Goal: Book appointment/travel/reservation

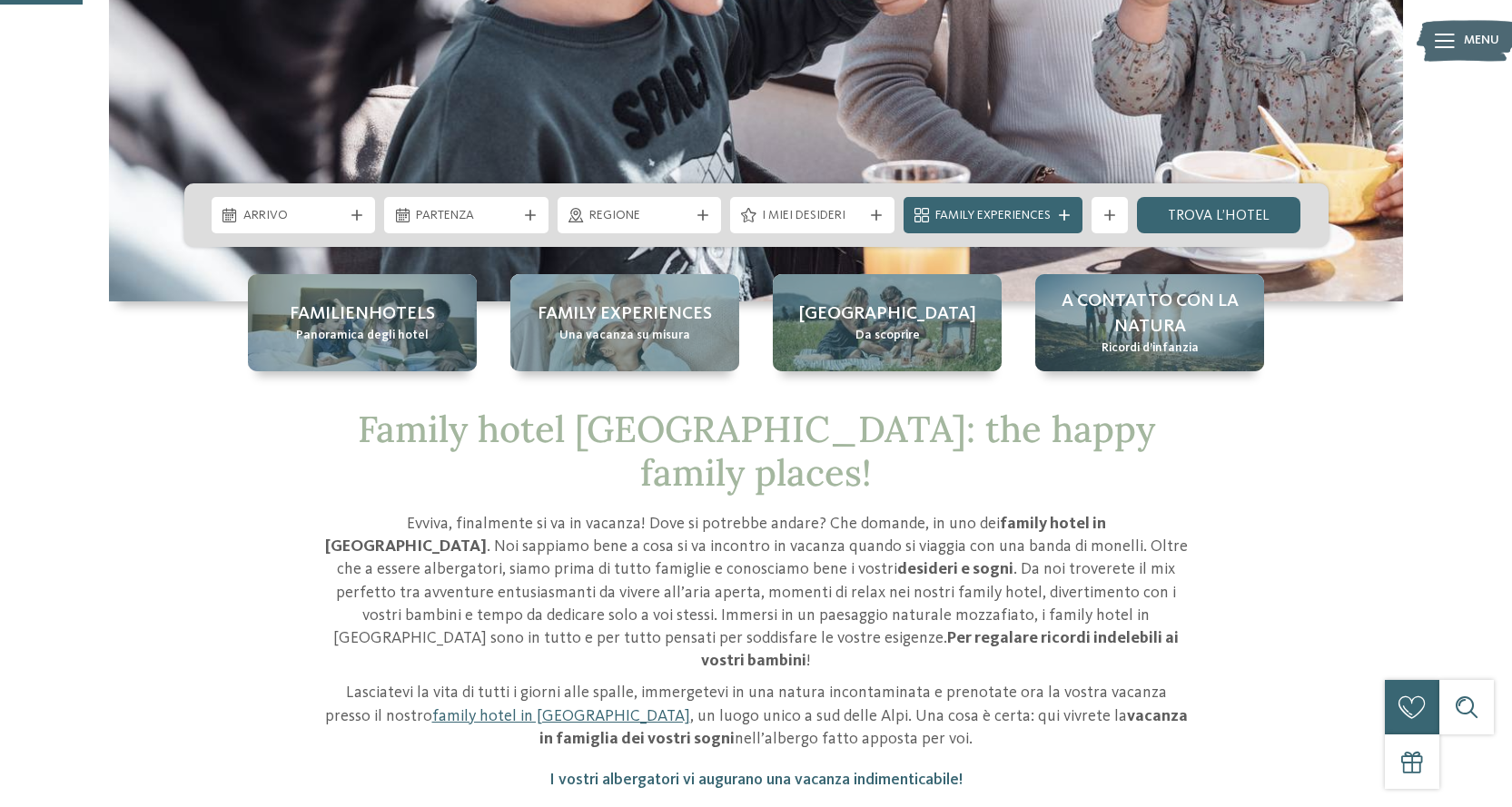
scroll to position [90, 0]
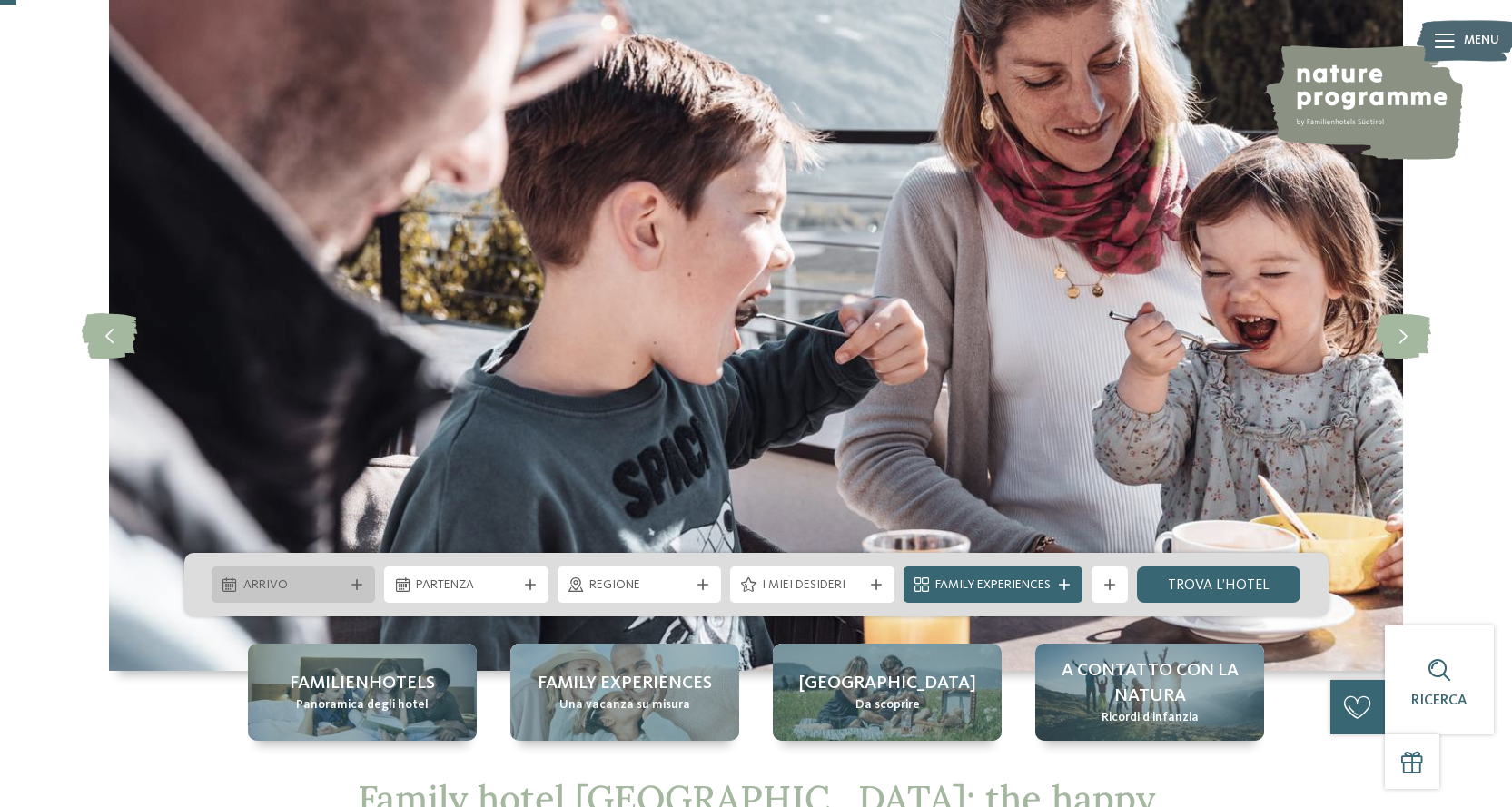
click at [284, 584] on span "Arrivo" at bounding box center [294, 585] width 101 height 18
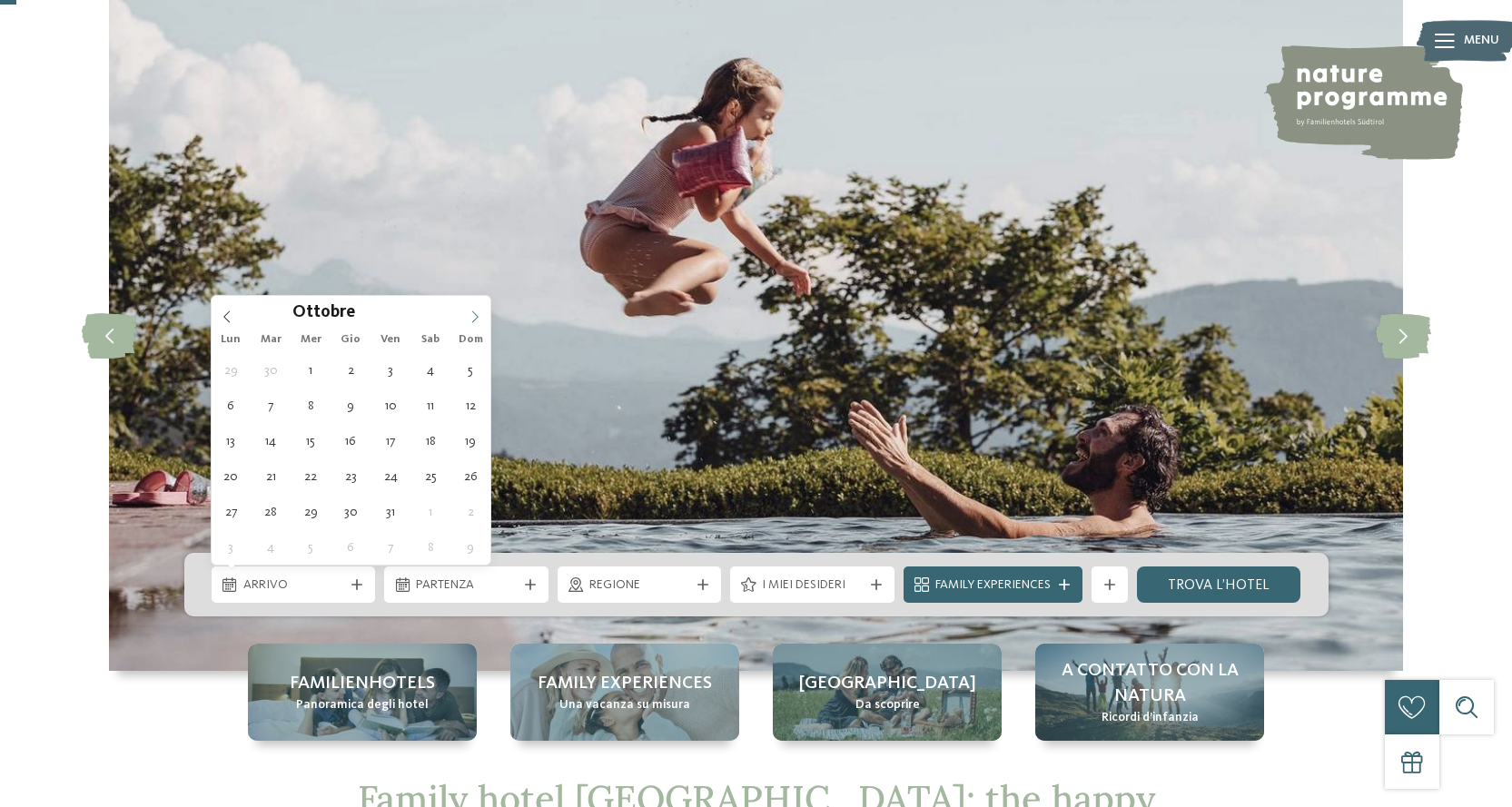
click at [479, 315] on icon at bounding box center [475, 317] width 13 height 13
click at [478, 315] on icon at bounding box center [475, 317] width 13 height 13
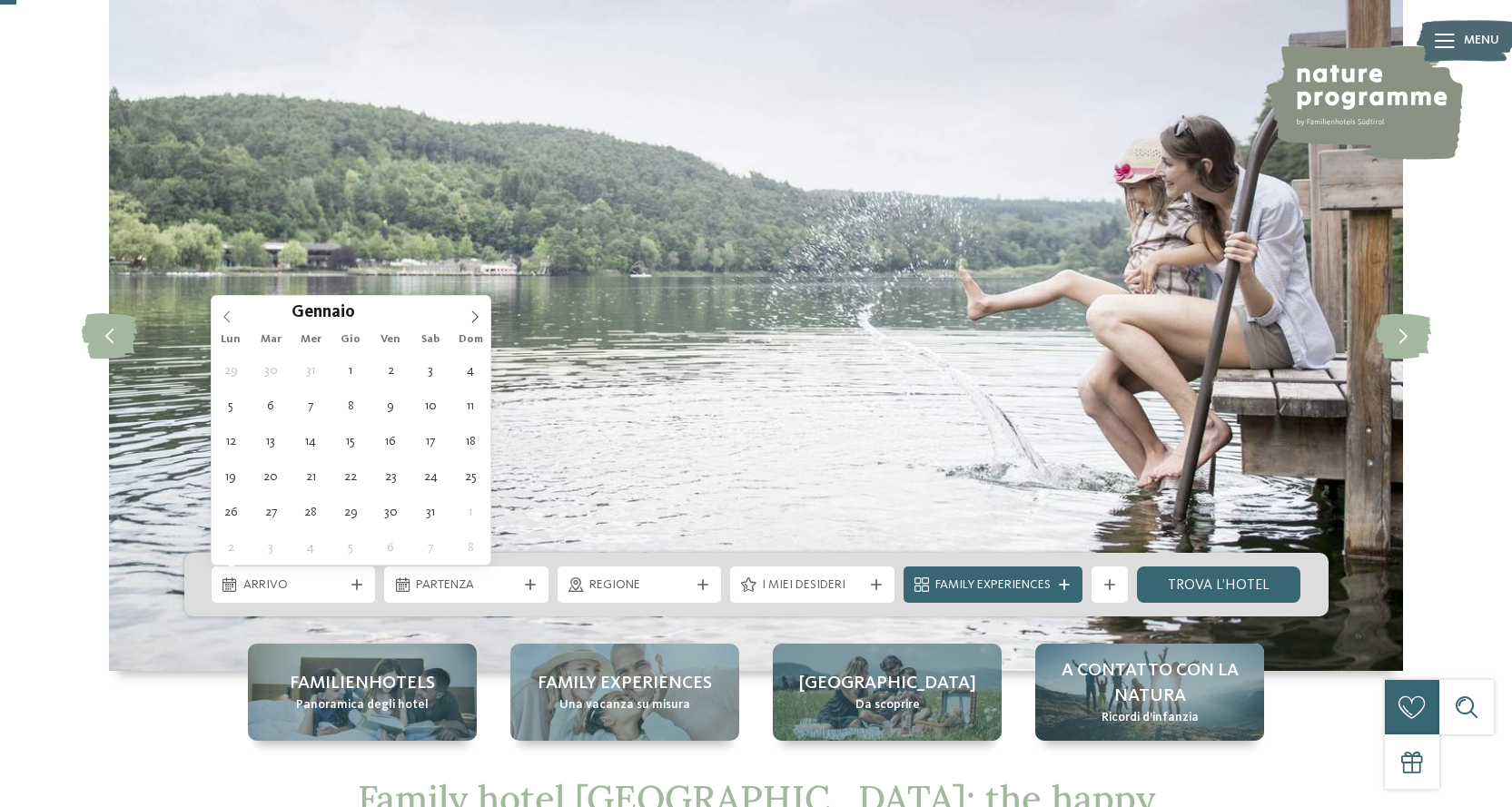
type input "****"
click at [224, 314] on icon at bounding box center [227, 317] width 13 height 13
type div "[DATE]"
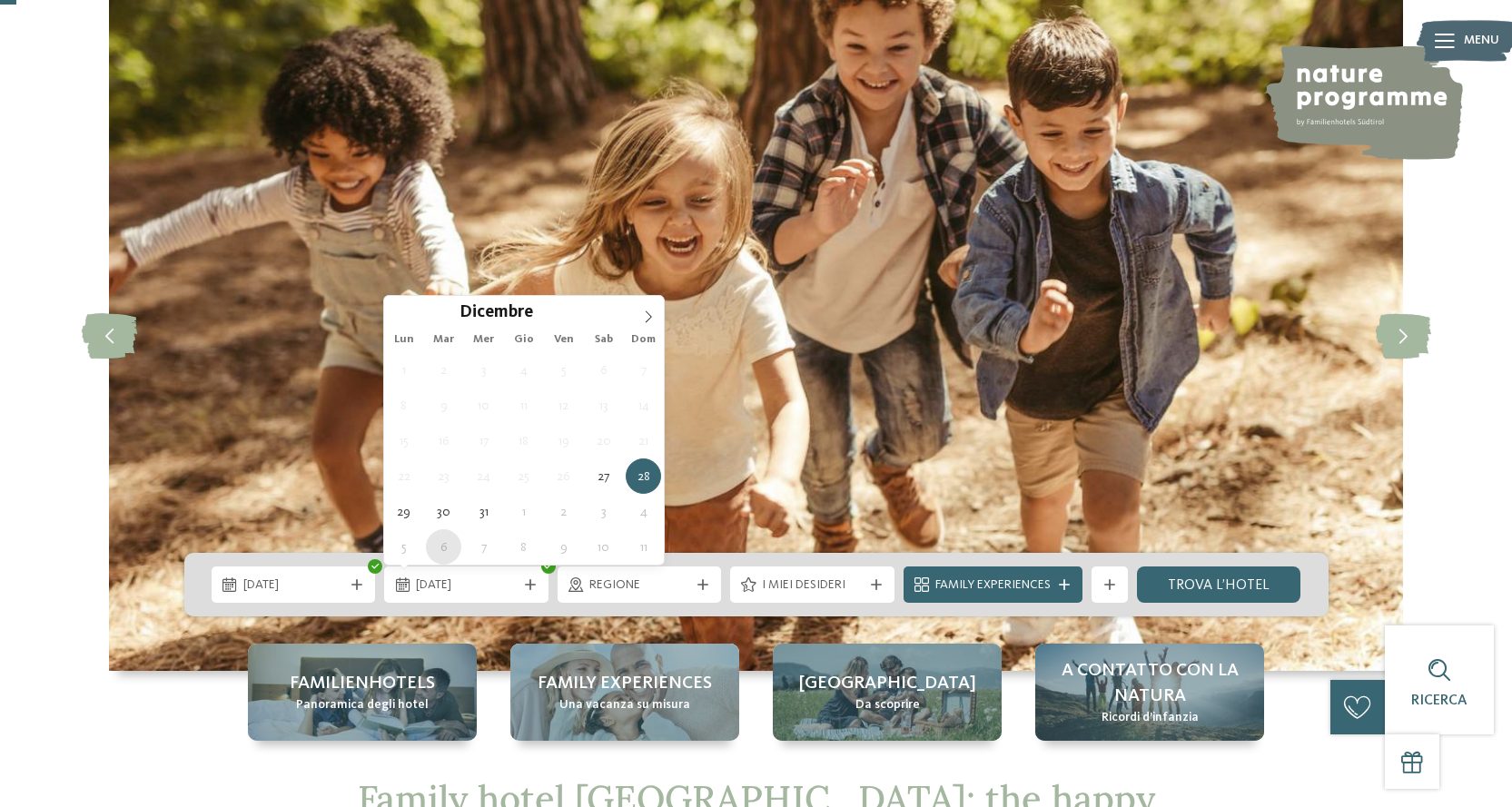
type div "[DATE]"
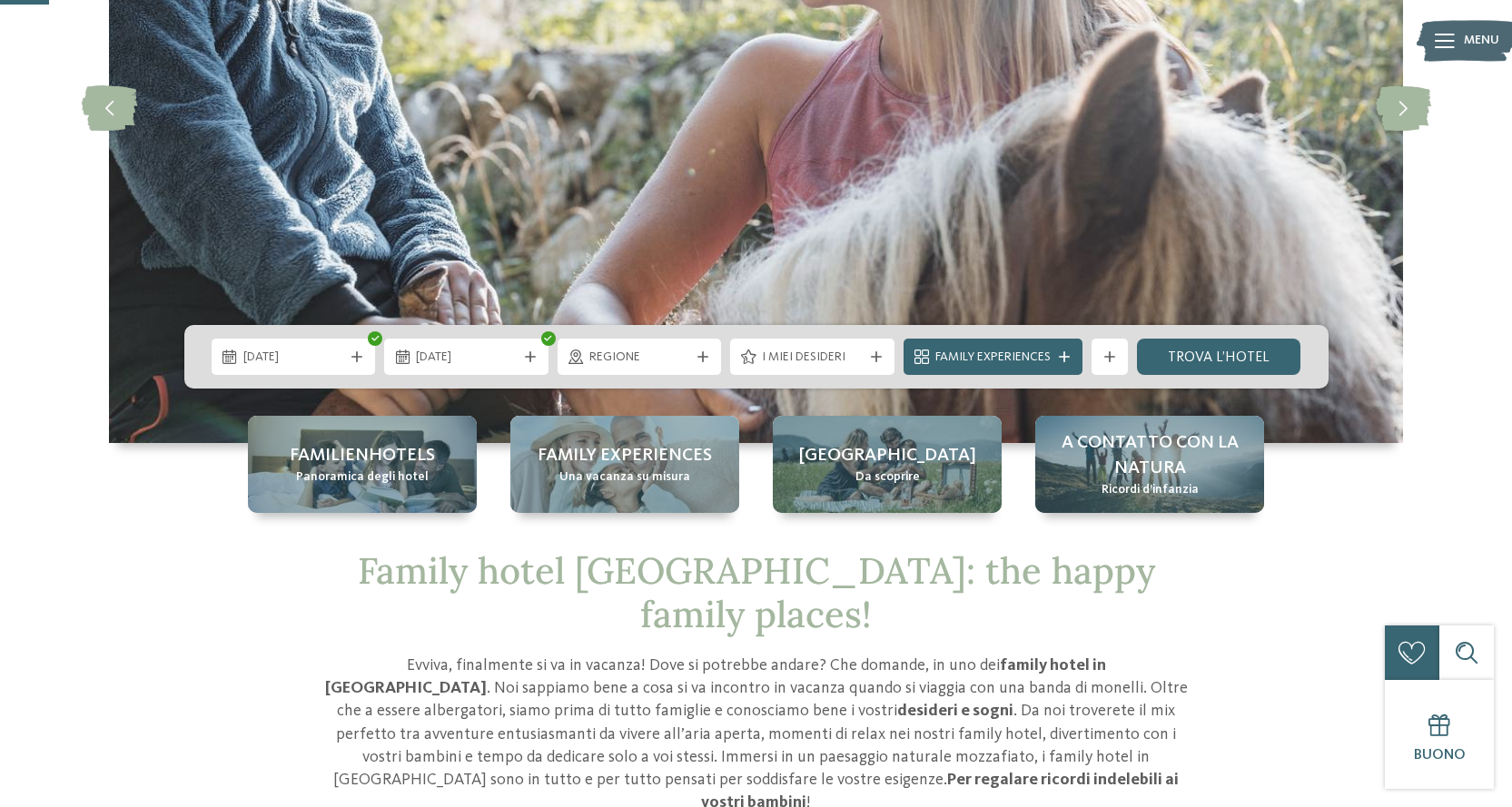
scroll to position [363, 0]
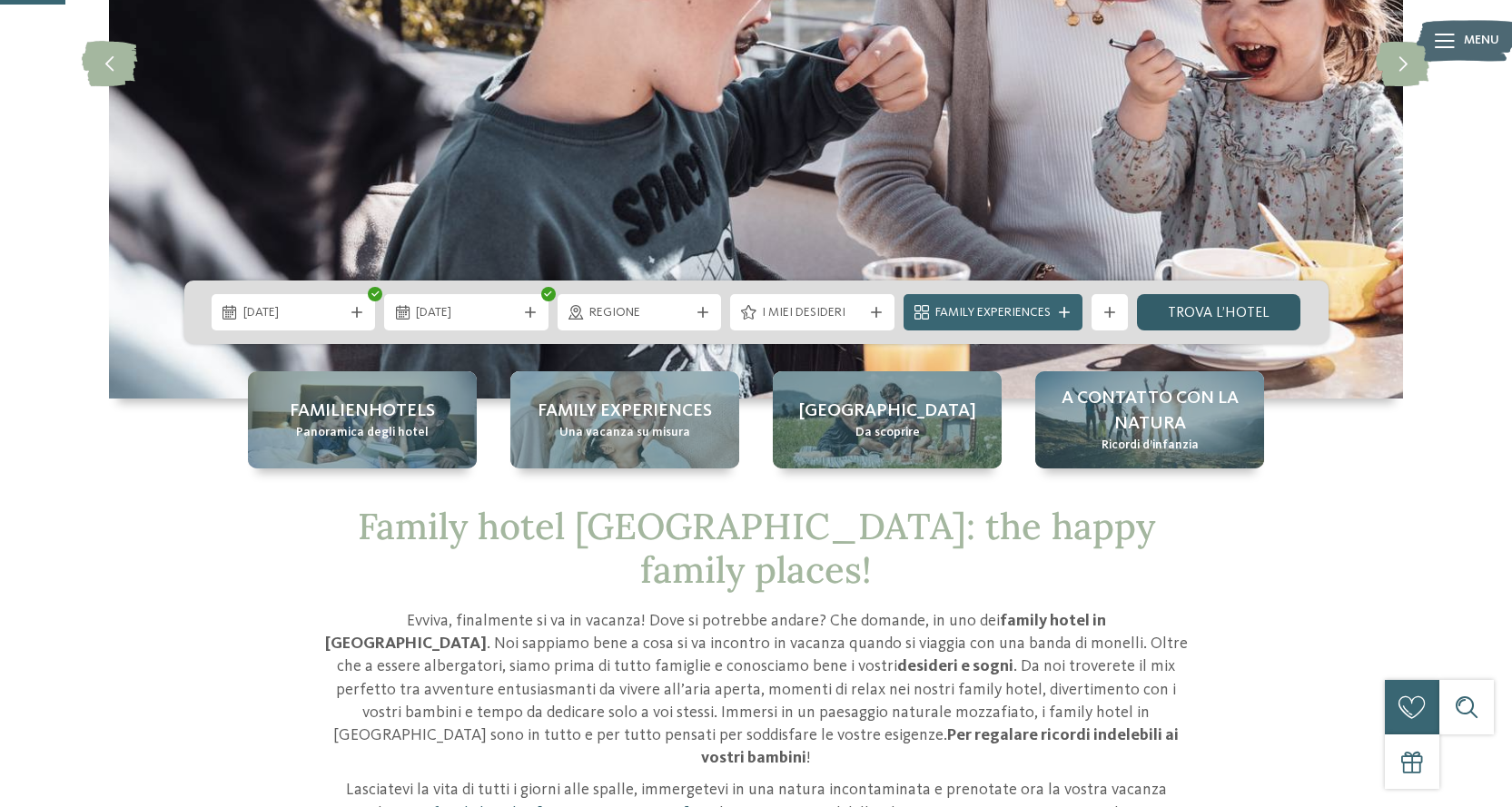
click at [1246, 302] on link "trova l’hotel" at bounding box center [1219, 312] width 164 height 36
